Goal: Task Accomplishment & Management: Manage account settings

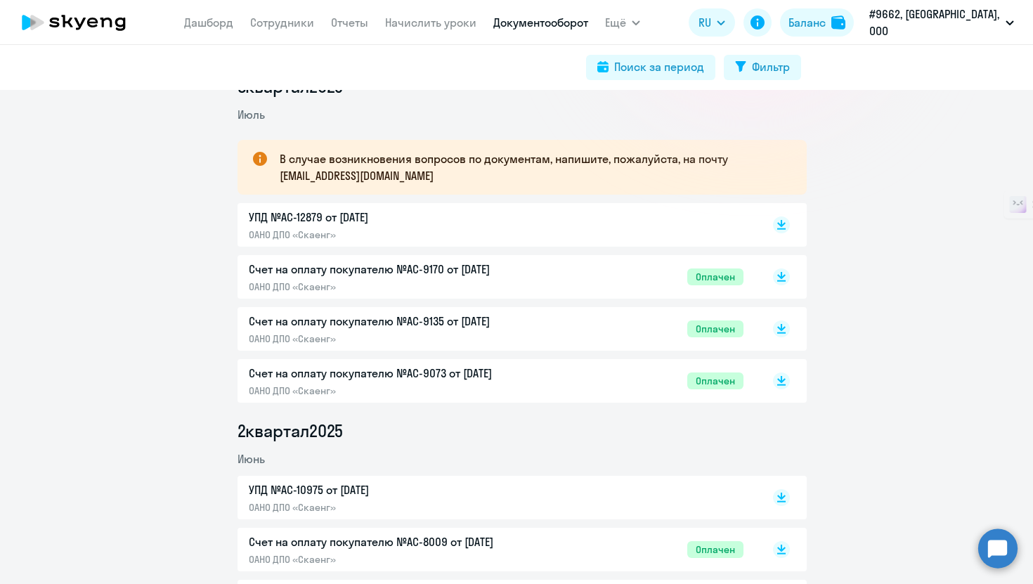
scroll to position [11, 0]
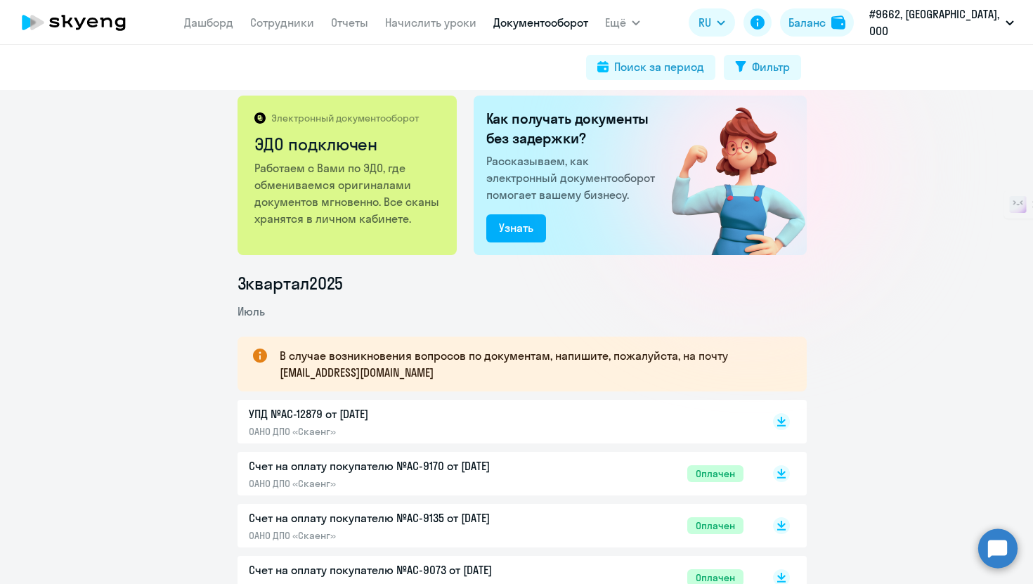
click at [577, 372] on p "В случае возникновения вопросов по документам, напишите, пожалуйста, на почту […" at bounding box center [531, 364] width 502 height 34
click at [221, 18] on link "Дашборд" at bounding box center [208, 22] width 49 height 14
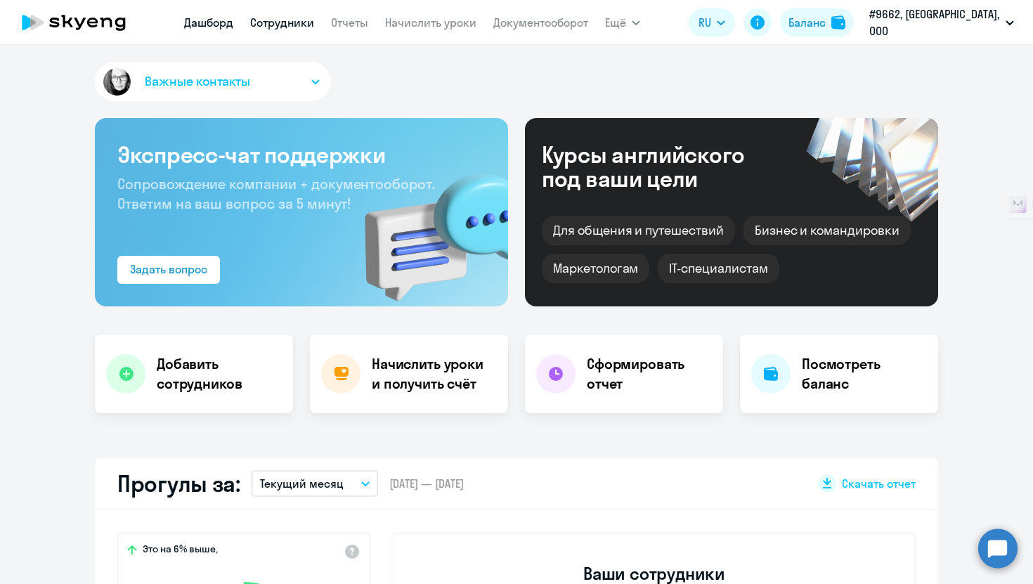
click at [300, 18] on link "Сотрудники" at bounding box center [282, 22] width 64 height 14
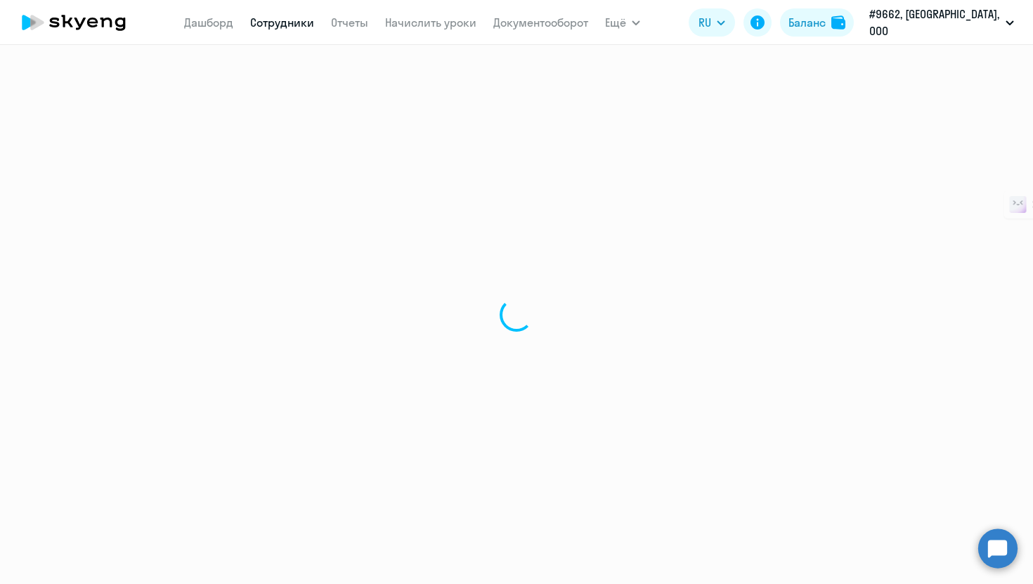
select select "30"
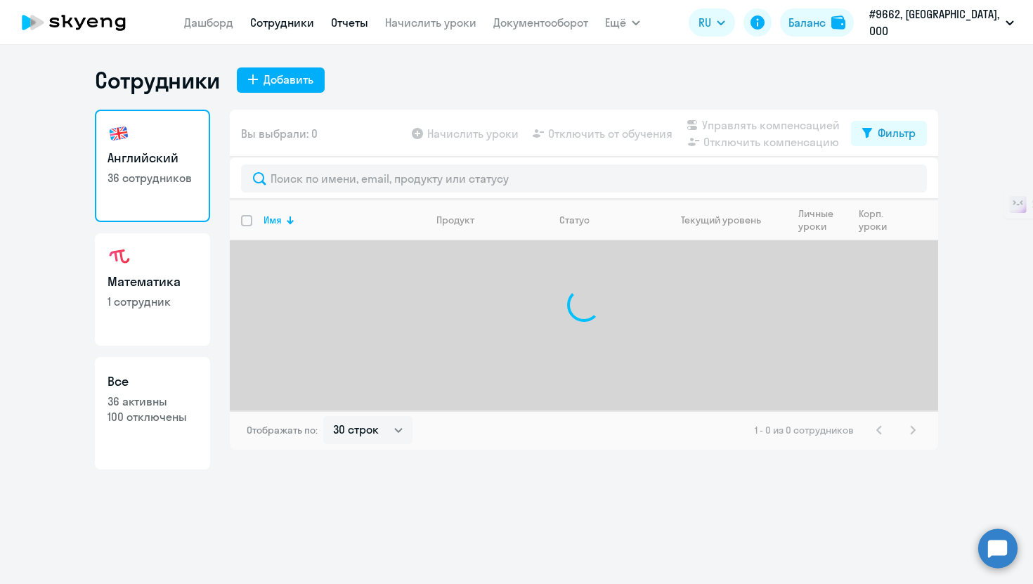
click at [367, 20] on link "Отчеты" at bounding box center [349, 22] width 37 height 14
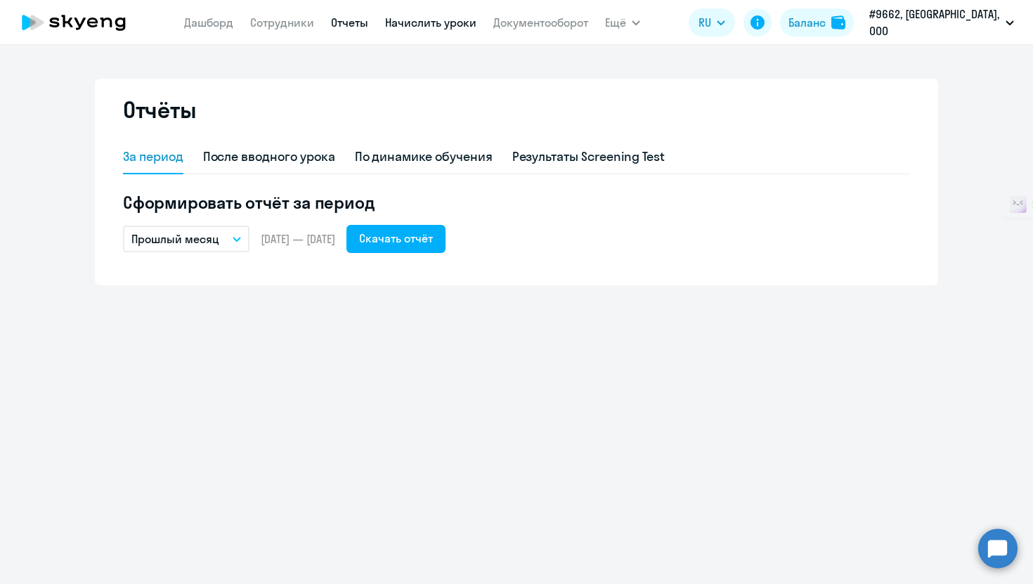
click at [443, 21] on link "Начислить уроки" at bounding box center [430, 22] width 91 height 14
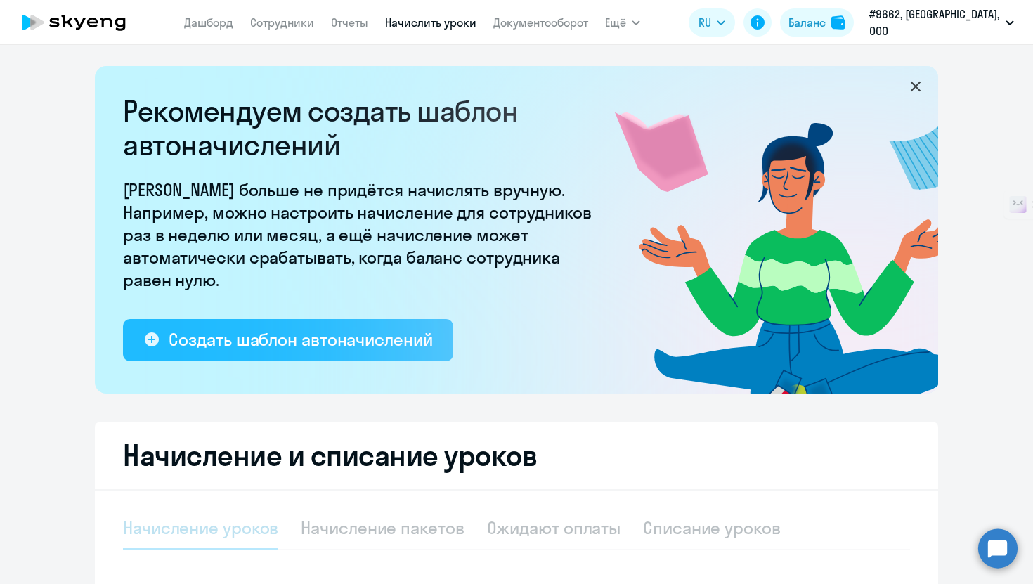
select select "10"
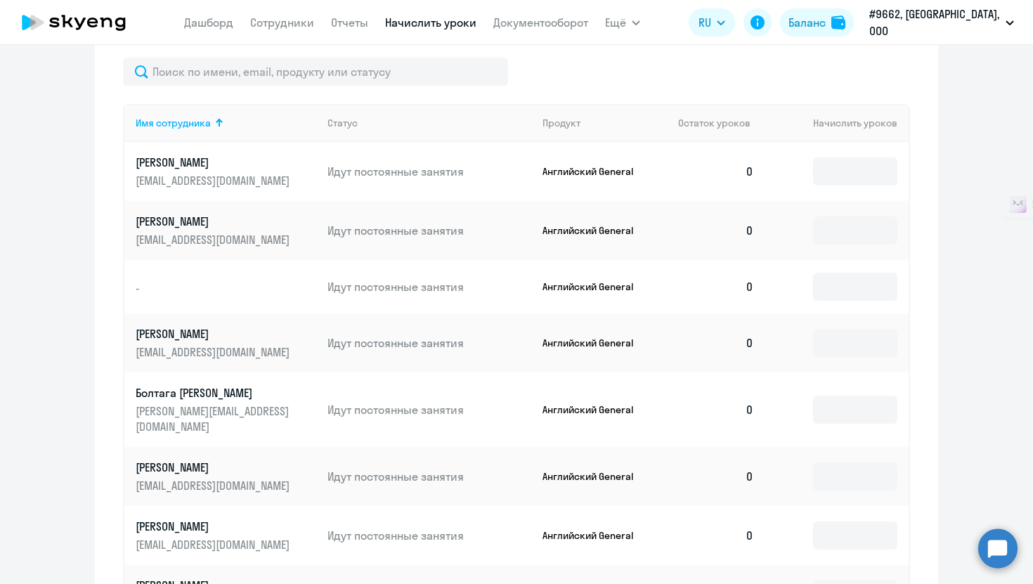
scroll to position [363, 0]
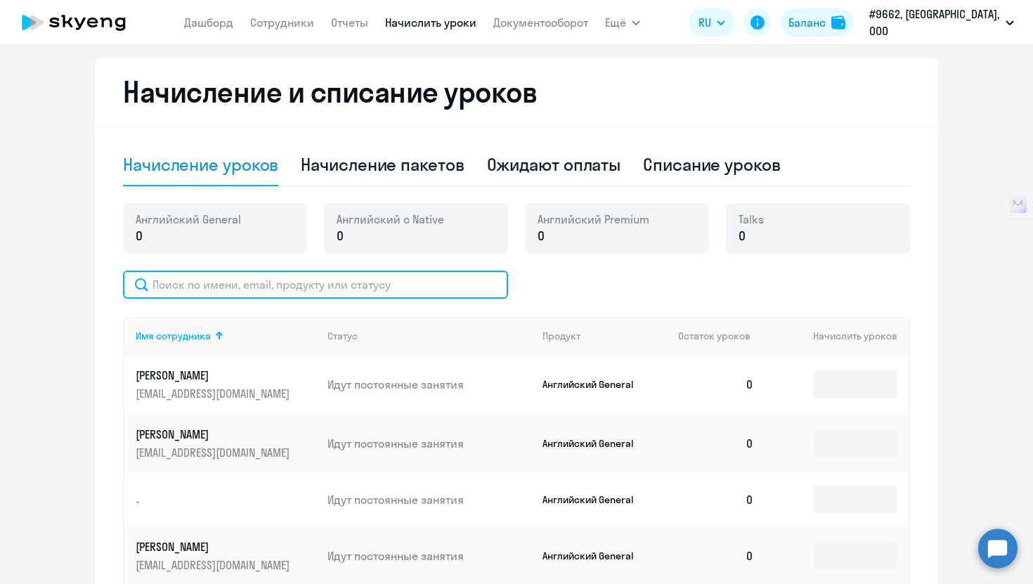
click at [294, 283] on input "text" at bounding box center [315, 285] width 385 height 28
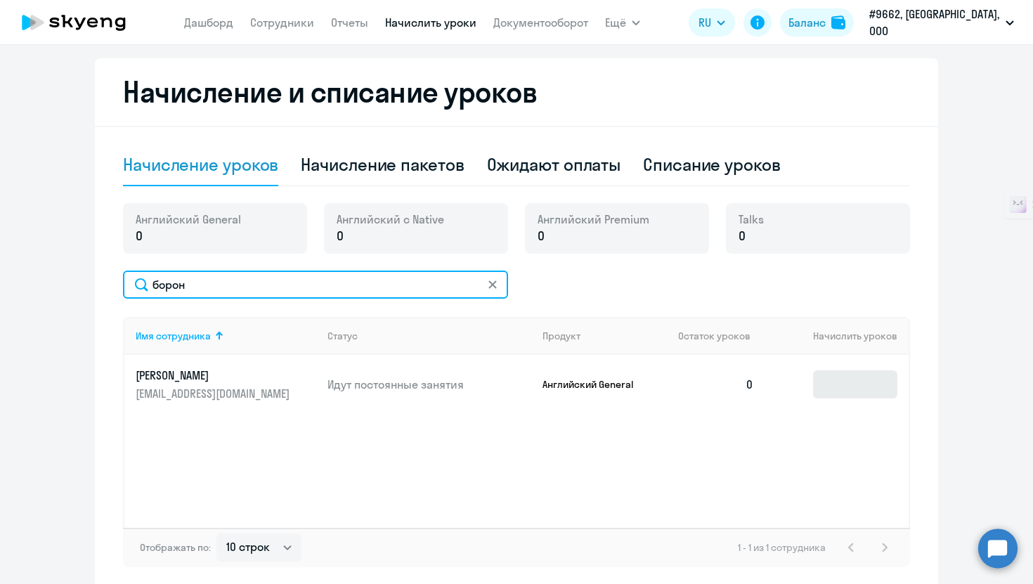
type input "борон"
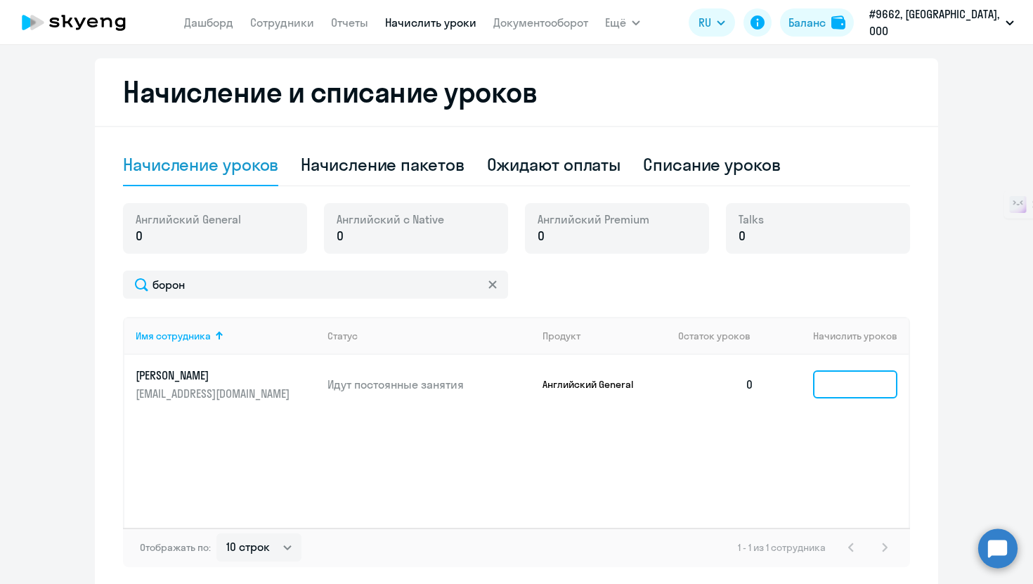
click at [842, 382] on input at bounding box center [855, 384] width 84 height 28
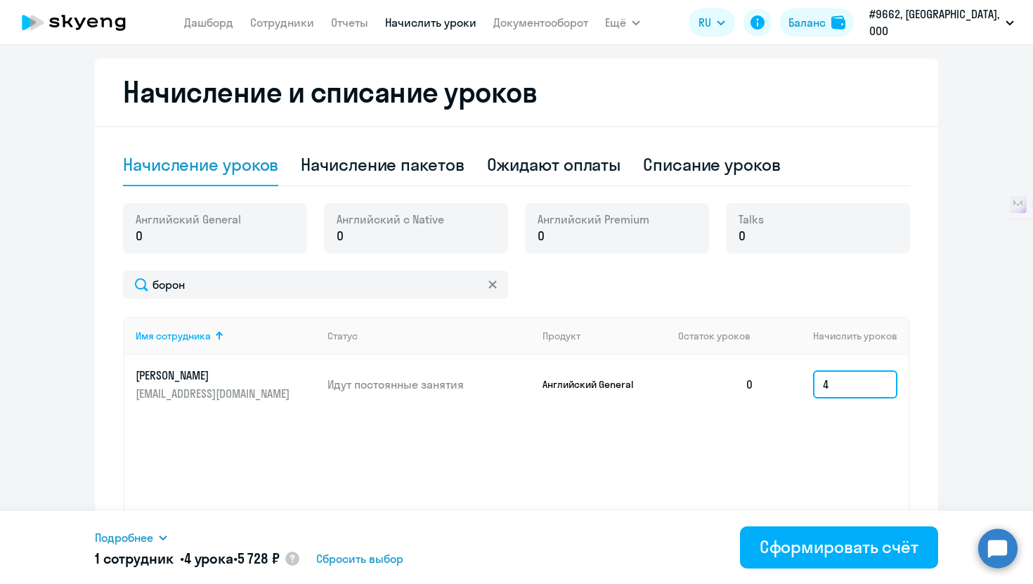
type input "4"
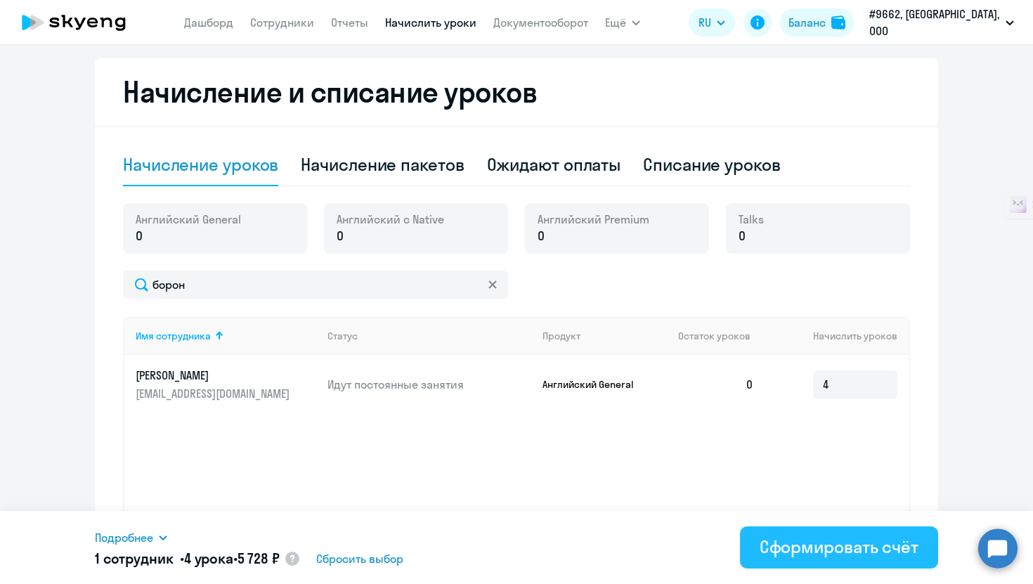
click at [840, 542] on div "Сформировать счёт" at bounding box center [839, 546] width 159 height 22
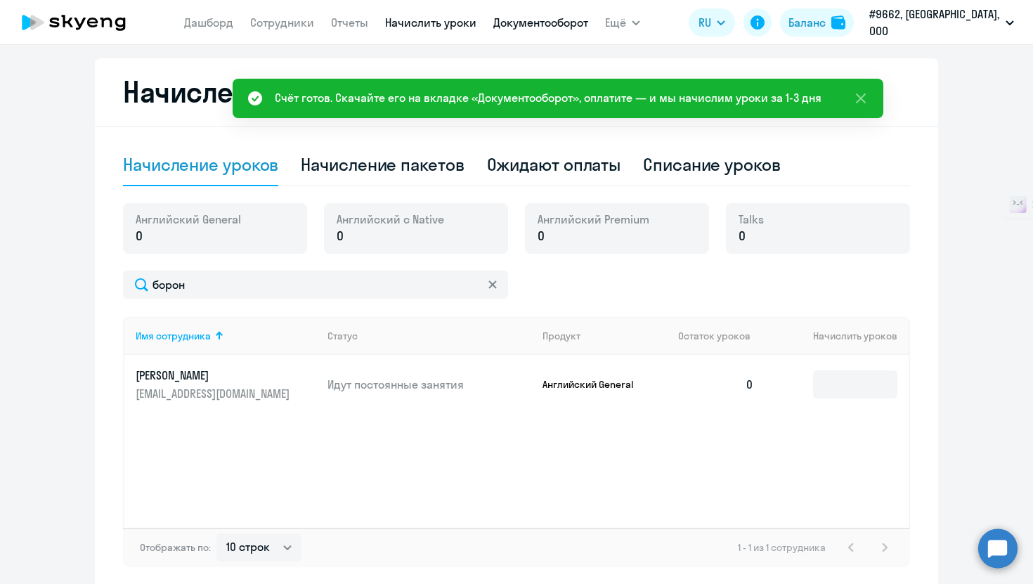
click at [518, 24] on link "Документооборот" at bounding box center [540, 22] width 95 height 14
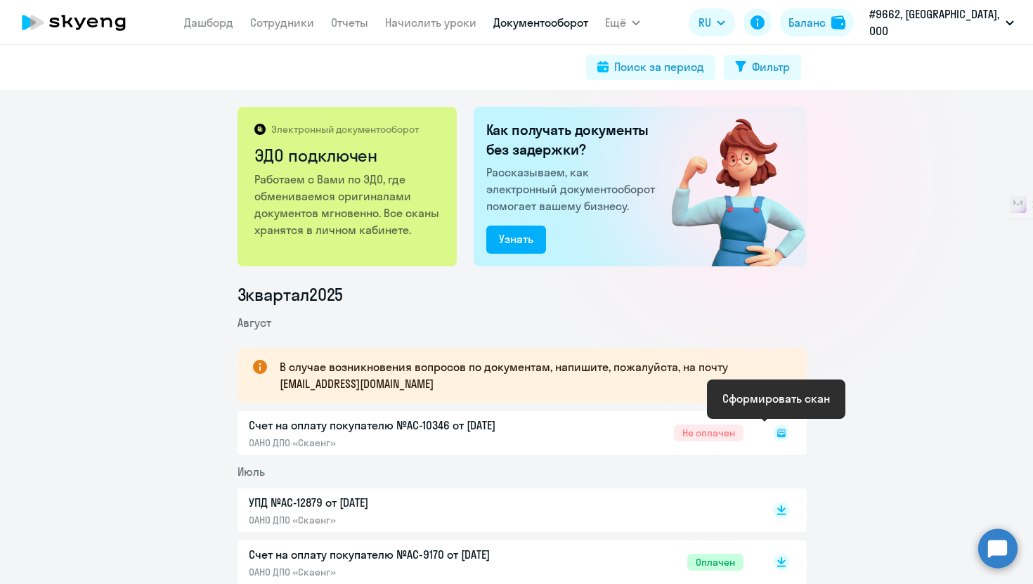
click at [777, 436] on icon at bounding box center [781, 433] width 8 height 8
click at [777, 430] on icon at bounding box center [781, 429] width 8 height 7
